Goal: Task Accomplishment & Management: Manage account settings

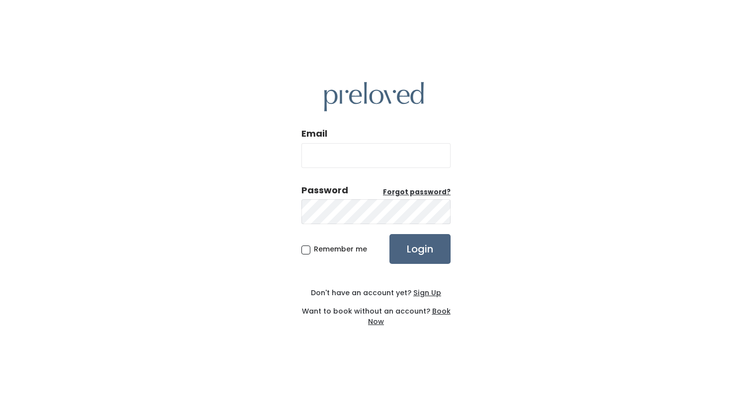
type input "[EMAIL_ADDRESS][DOMAIN_NAME]"
click at [418, 241] on input "Login" at bounding box center [420, 249] width 61 height 30
